Goal: Task Accomplishment & Management: Use online tool/utility

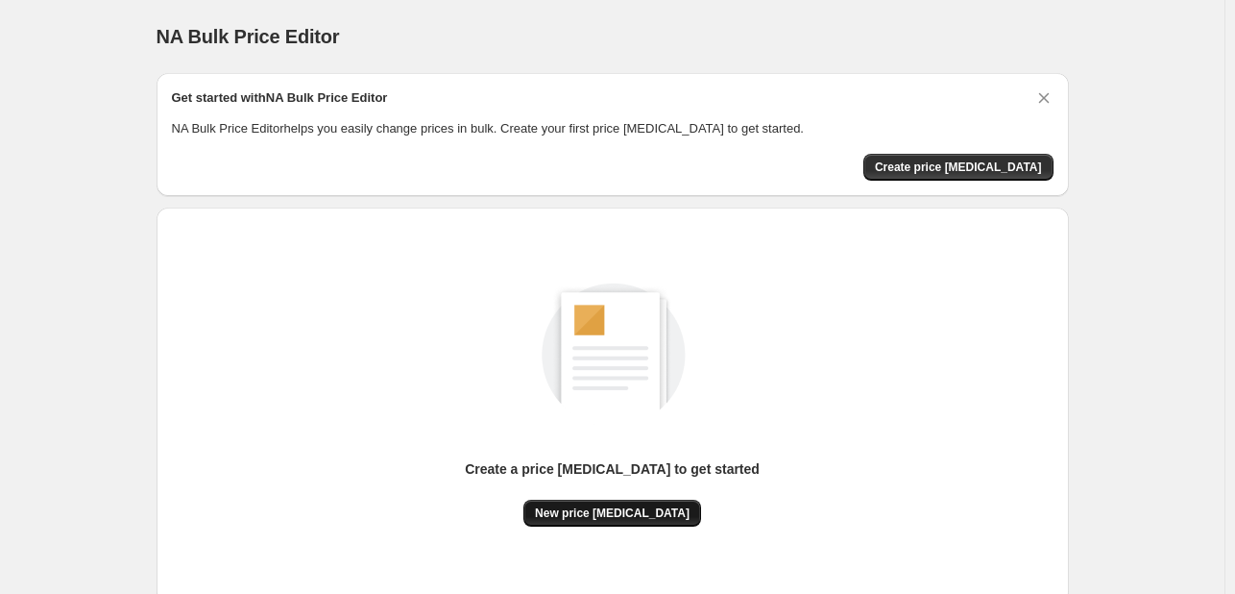
drag, startPoint x: 593, startPoint y: 533, endPoint x: 593, endPoint y: 520, distance: 13.4
click at [593, 533] on div "Create a price [MEDICAL_DATA] to get started New price [MEDICAL_DATA]" at bounding box center [613, 405] width 882 height 365
click at [593, 520] on span "New price [MEDICAL_DATA]" at bounding box center [612, 512] width 155 height 15
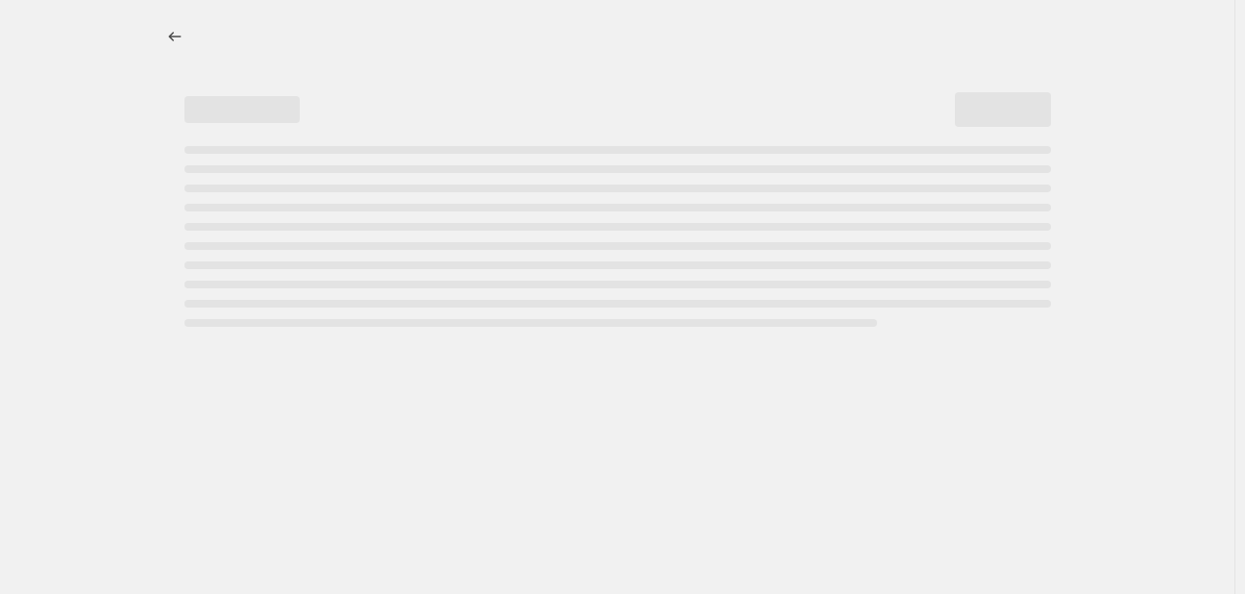
select select "percentage"
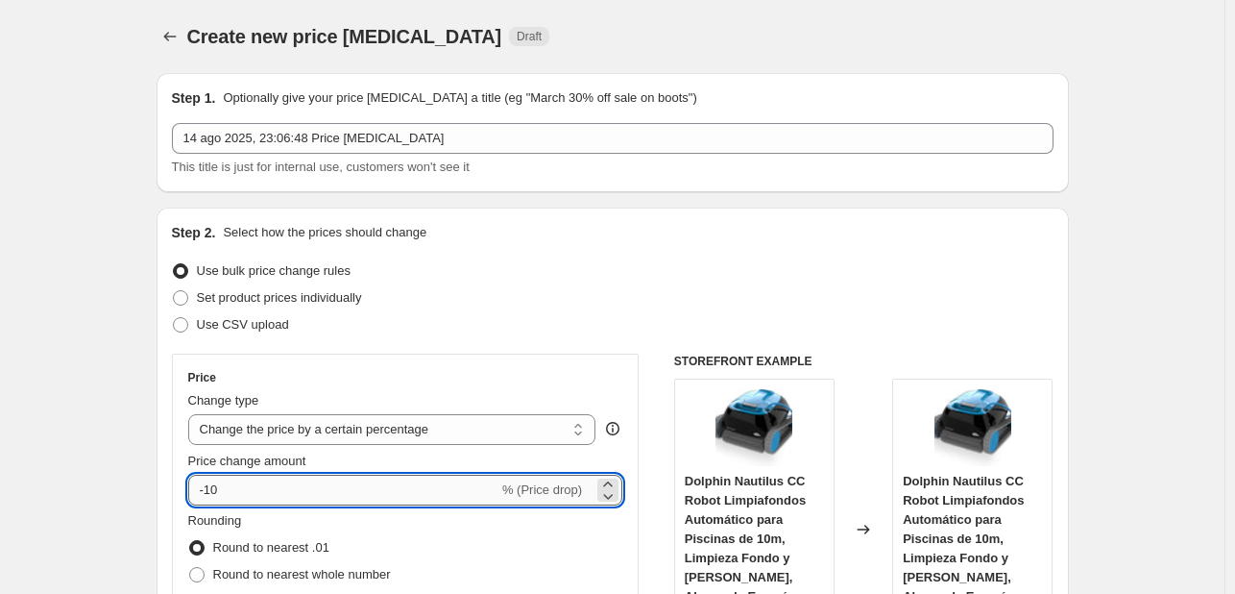
click at [295, 493] on input "-10" at bounding box center [343, 489] width 310 height 31
type input "-1"
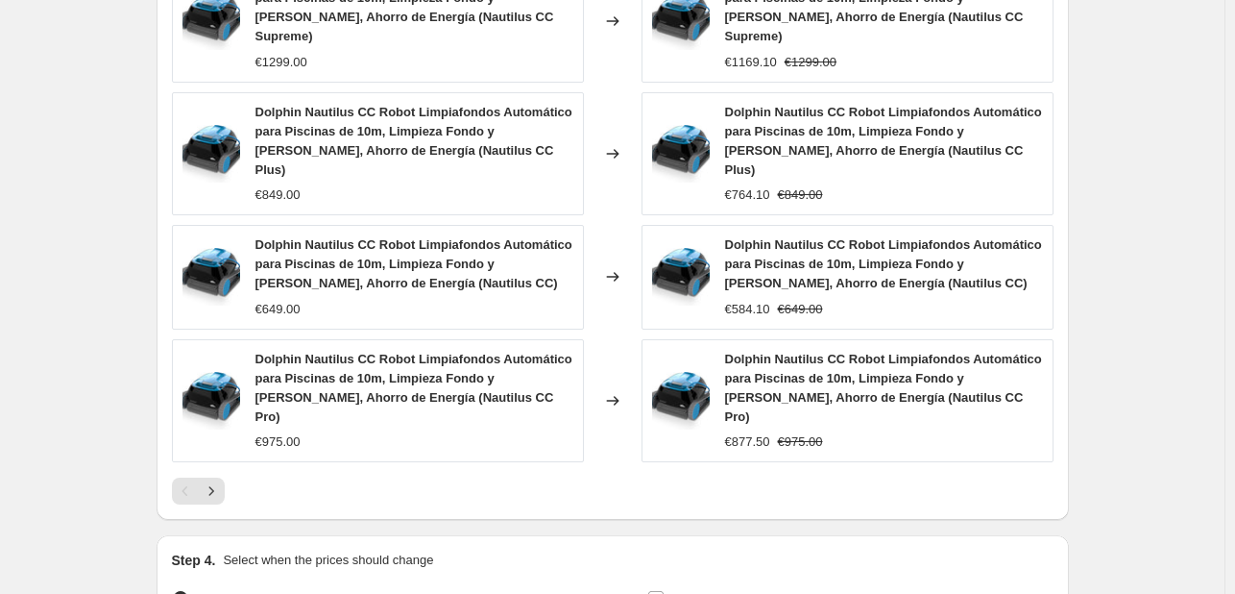
scroll to position [1452, 0]
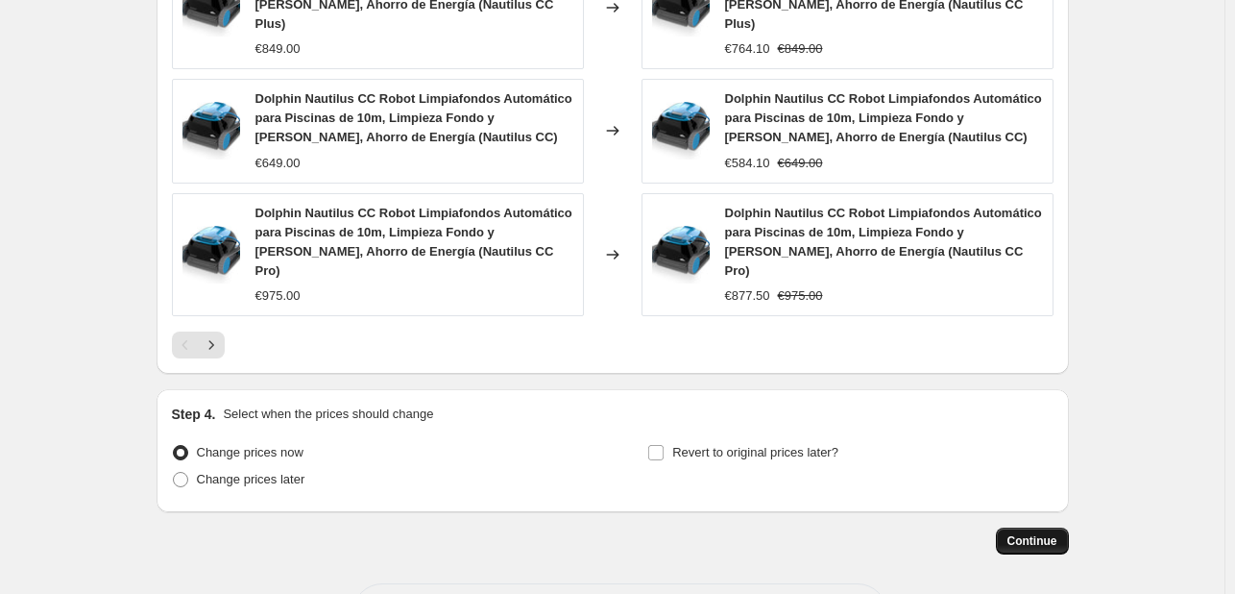
type input "-30"
click at [1026, 533] on span "Continue" at bounding box center [1032, 540] width 50 height 15
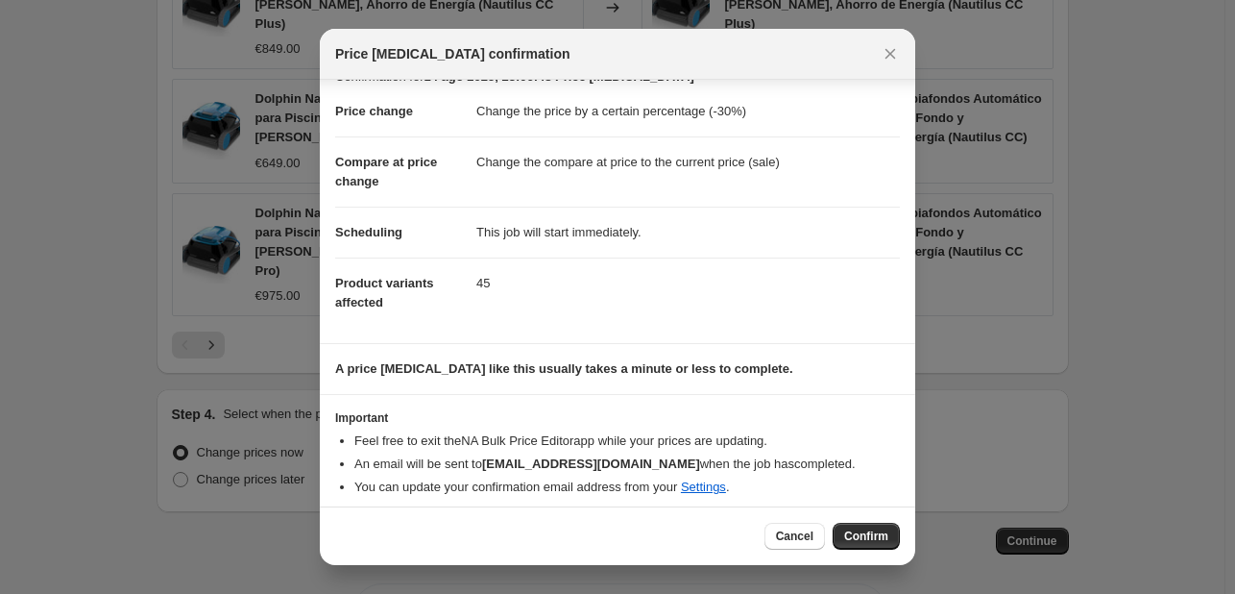
scroll to position [36, 0]
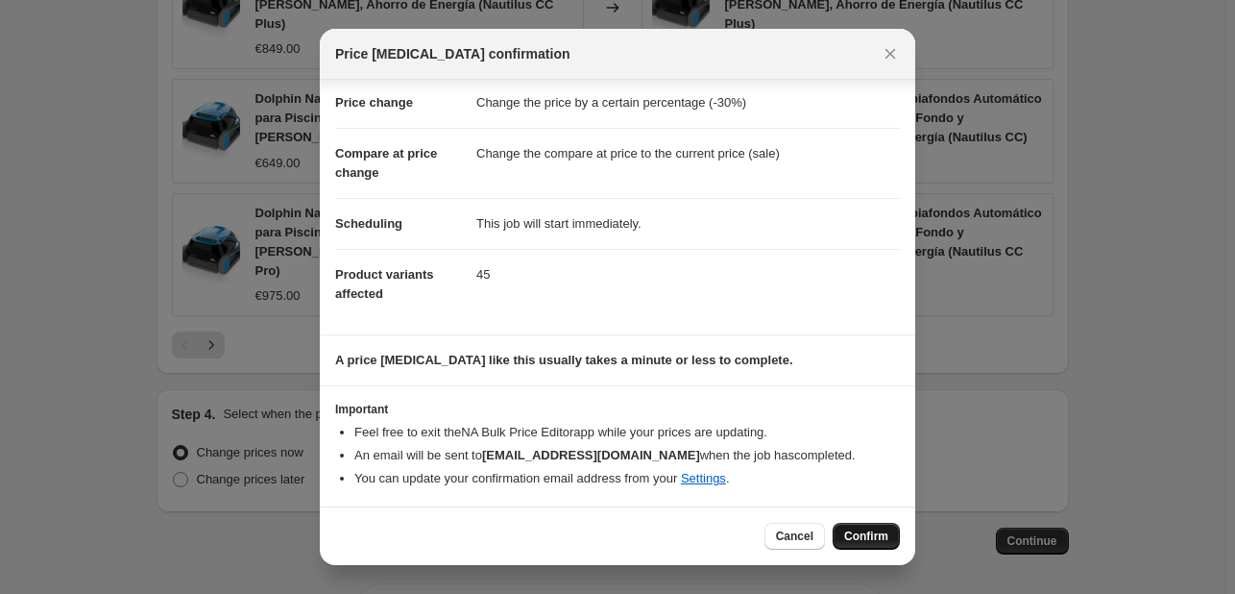
click at [859, 541] on span "Confirm" at bounding box center [866, 535] width 44 height 15
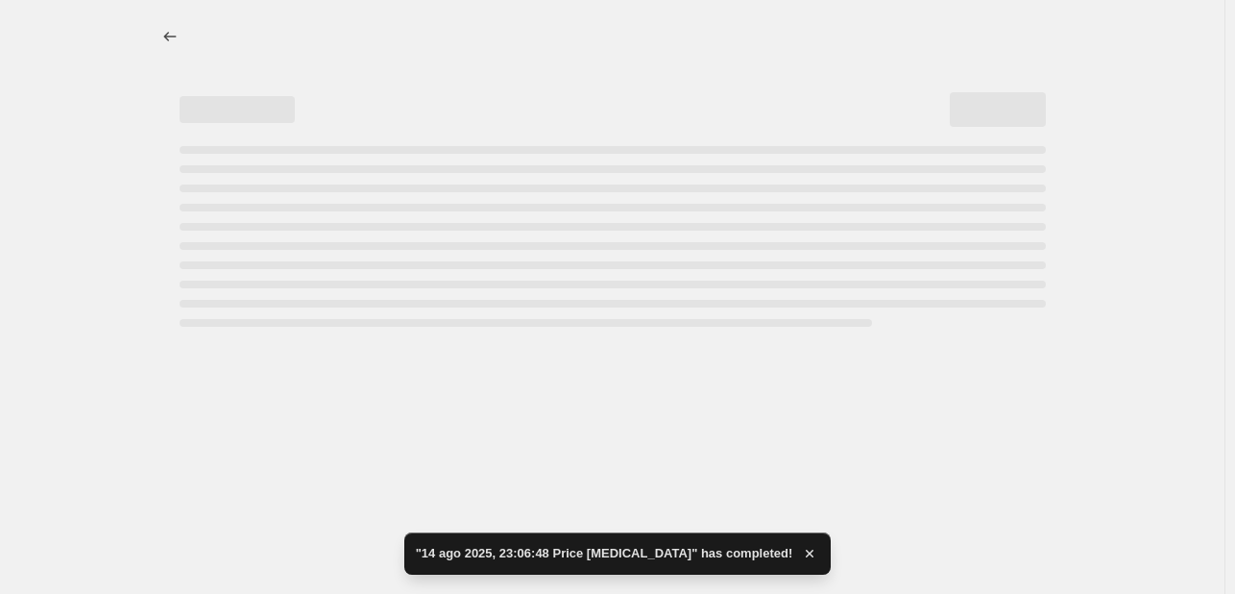
select select "percentage"
